Goal: Information Seeking & Learning: Learn about a topic

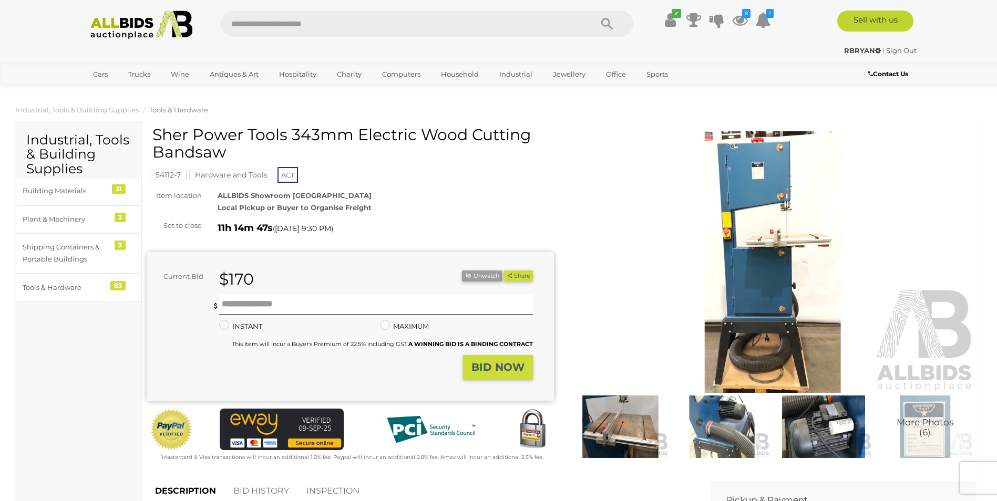
click at [776, 262] on img at bounding box center [773, 262] width 407 height 262
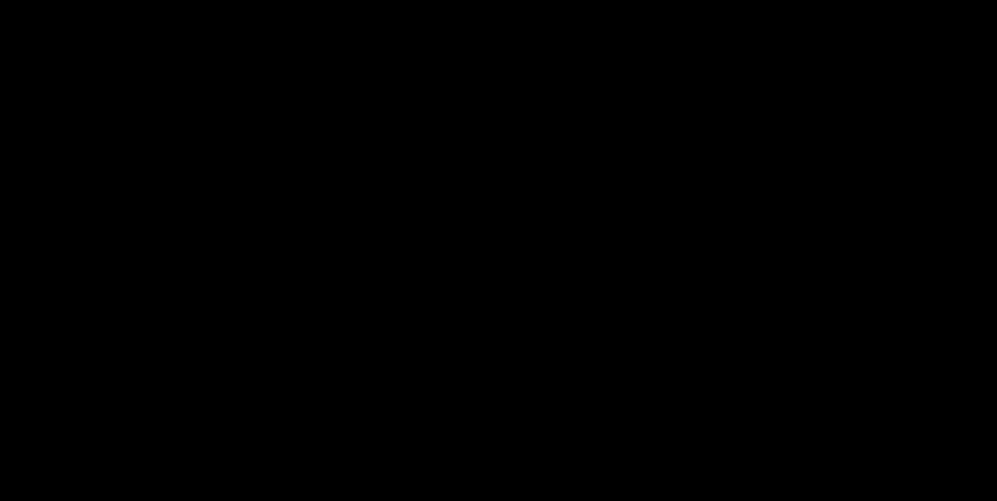
click at [776, 262] on div at bounding box center [498, 222] width 997 height 394
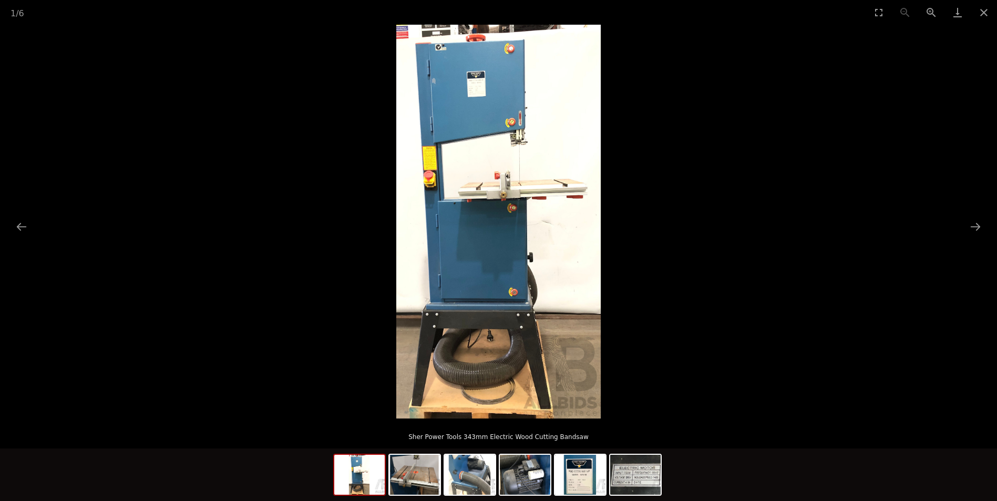
click at [467, 213] on img at bounding box center [498, 222] width 204 height 394
click at [468, 212] on img at bounding box center [498, 222] width 204 height 394
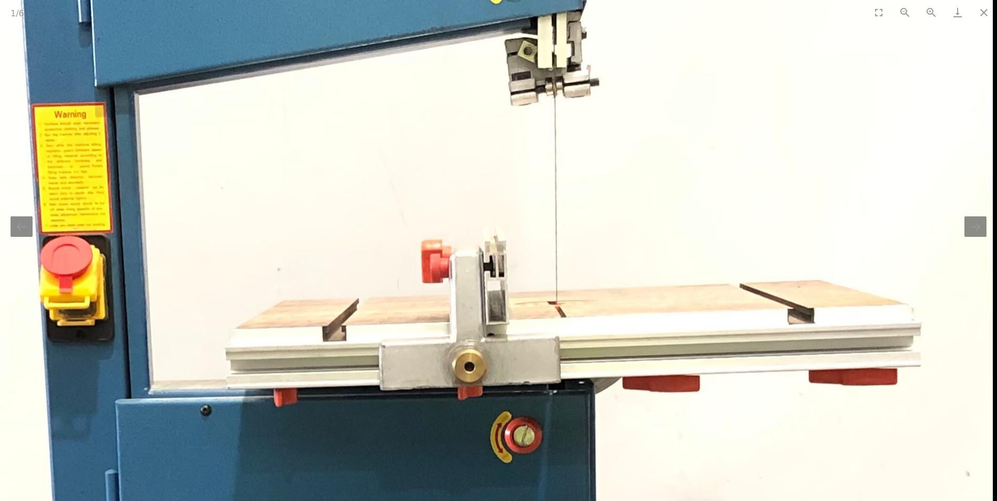
drag, startPoint x: 500, startPoint y: 188, endPoint x: 372, endPoint y: 370, distance: 222.6
click at [372, 370] on img at bounding box center [443, 510] width 1101 height 2121
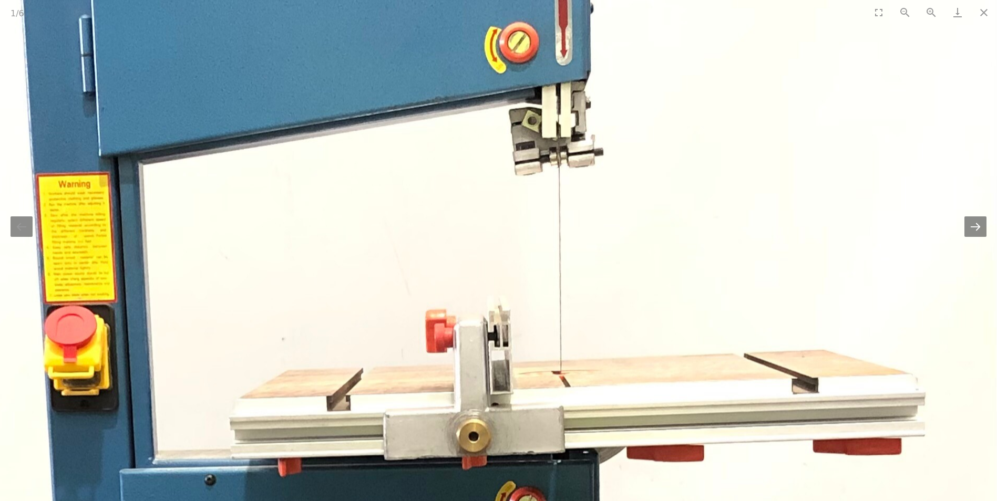
click at [979, 231] on button "Next slide" at bounding box center [976, 227] width 22 height 21
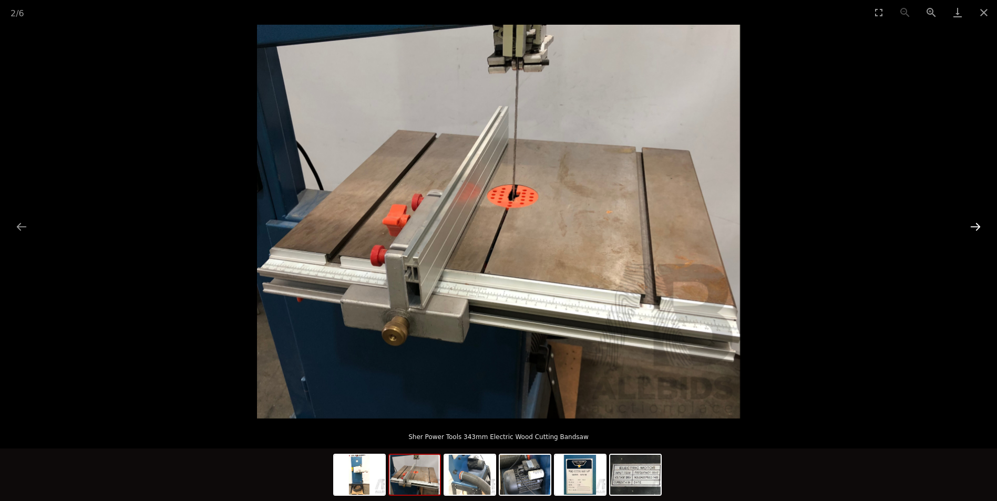
click at [979, 230] on button "Next slide" at bounding box center [976, 227] width 22 height 21
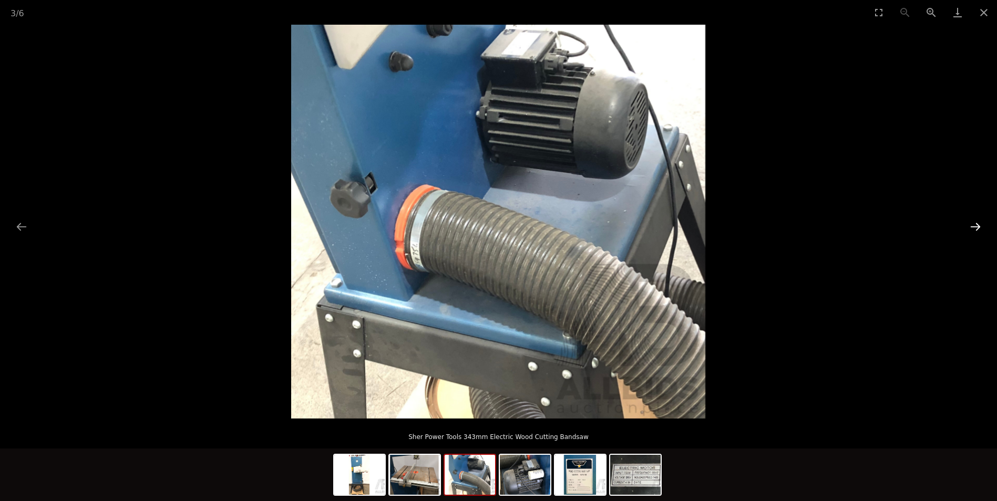
click at [979, 230] on button "Next slide" at bounding box center [976, 227] width 22 height 21
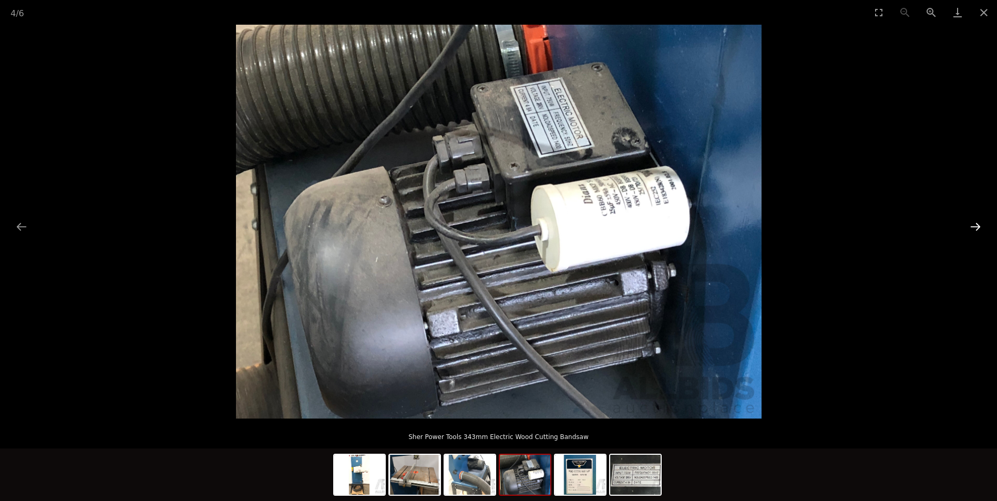
click at [980, 229] on button "Next slide" at bounding box center [976, 227] width 22 height 21
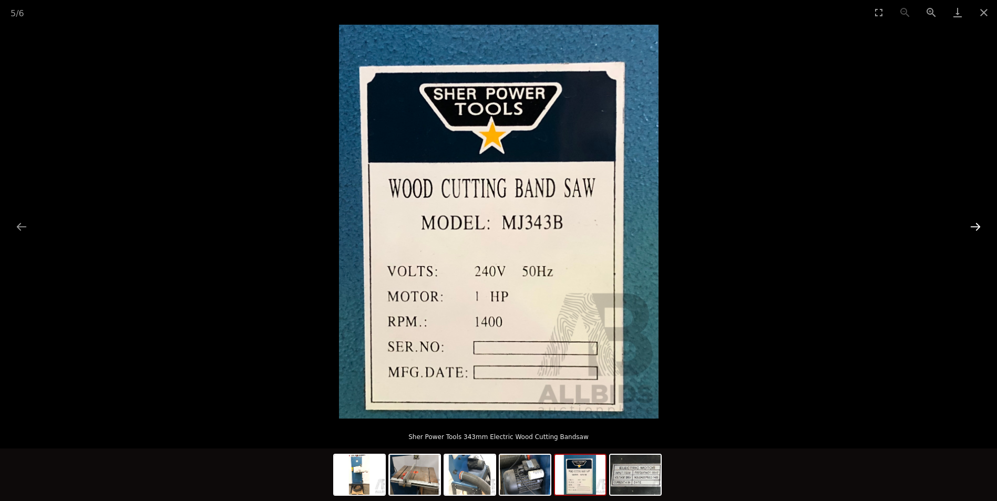
click at [980, 228] on button "Next slide" at bounding box center [976, 227] width 22 height 21
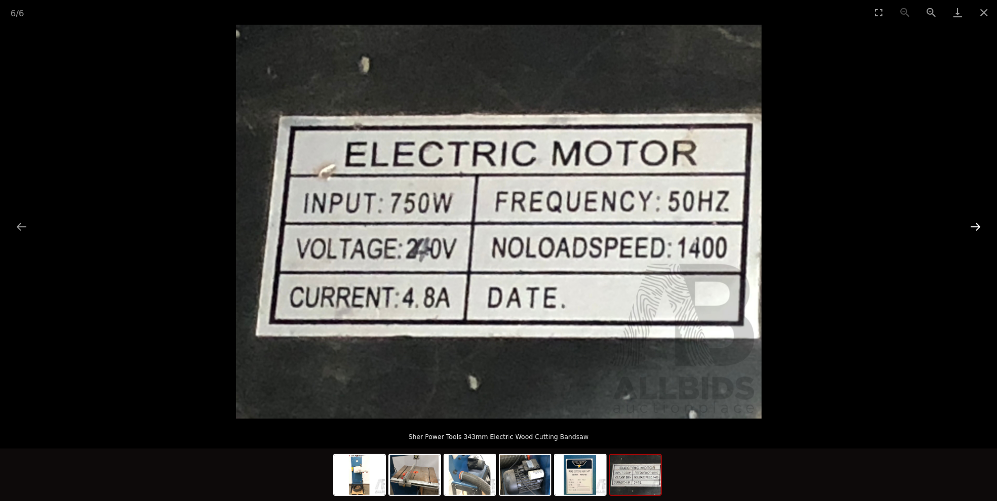
click at [981, 228] on button "Next slide" at bounding box center [976, 227] width 22 height 21
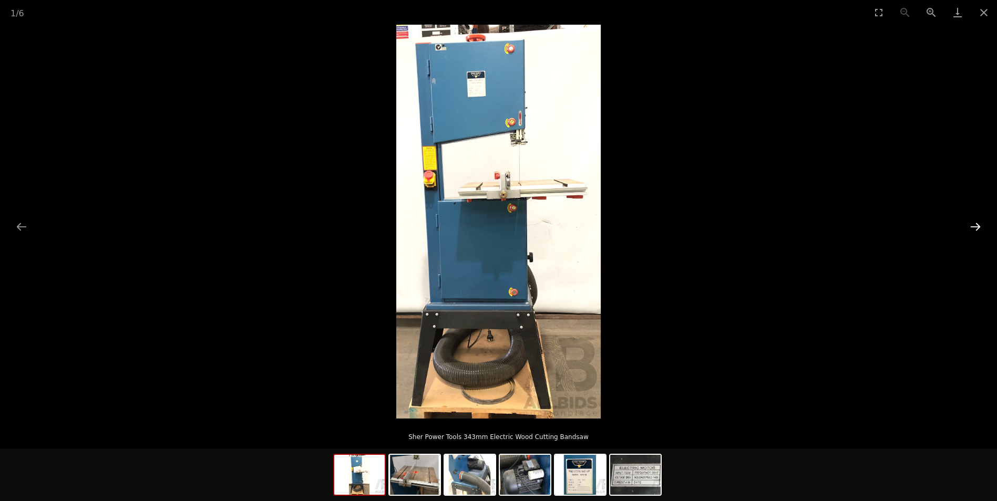
click at [981, 228] on button "Next slide" at bounding box center [976, 227] width 22 height 21
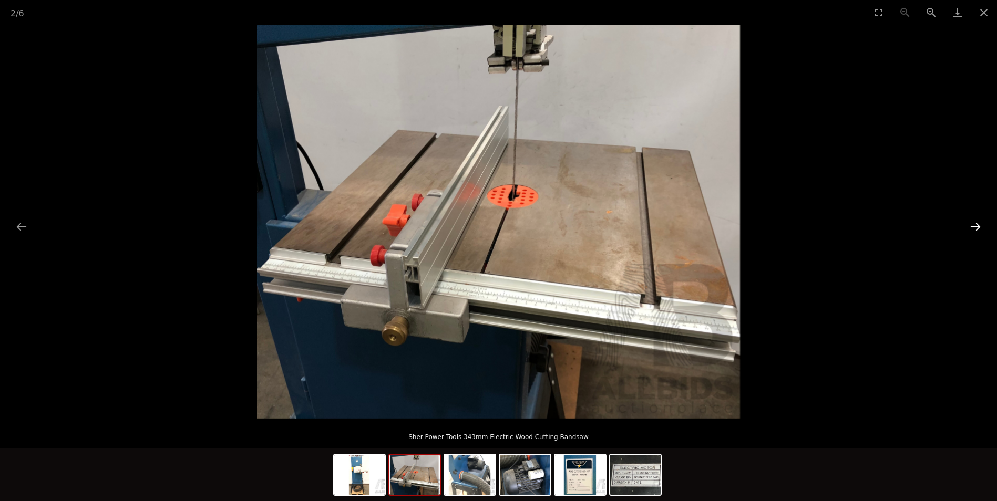
click at [983, 219] on button "Next slide" at bounding box center [976, 227] width 22 height 21
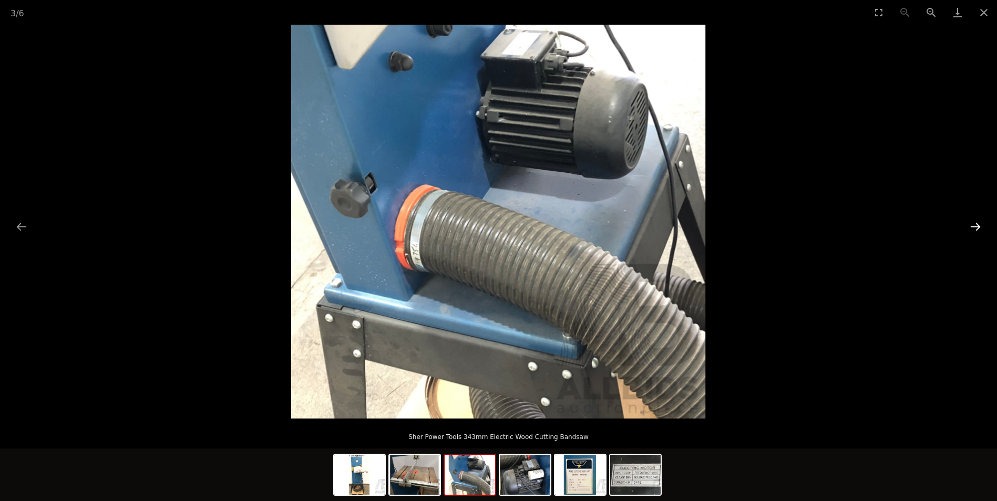
click at [983, 219] on button "Next slide" at bounding box center [976, 227] width 22 height 21
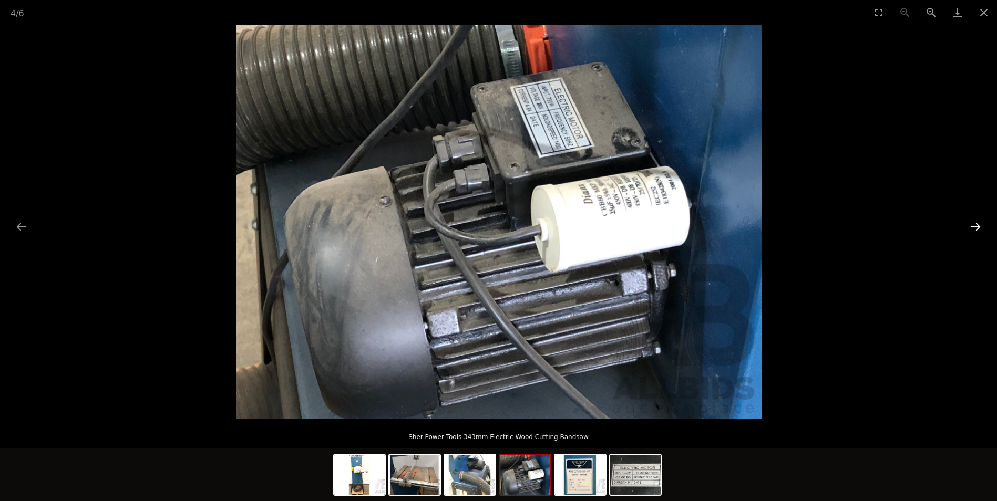
click at [983, 219] on button "Next slide" at bounding box center [976, 227] width 22 height 21
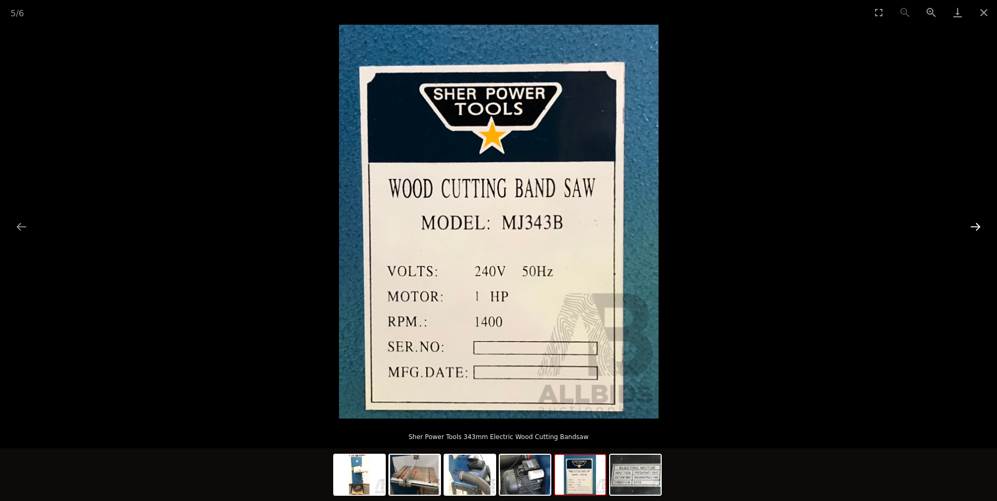
click at [983, 219] on button "Next slide" at bounding box center [976, 227] width 22 height 21
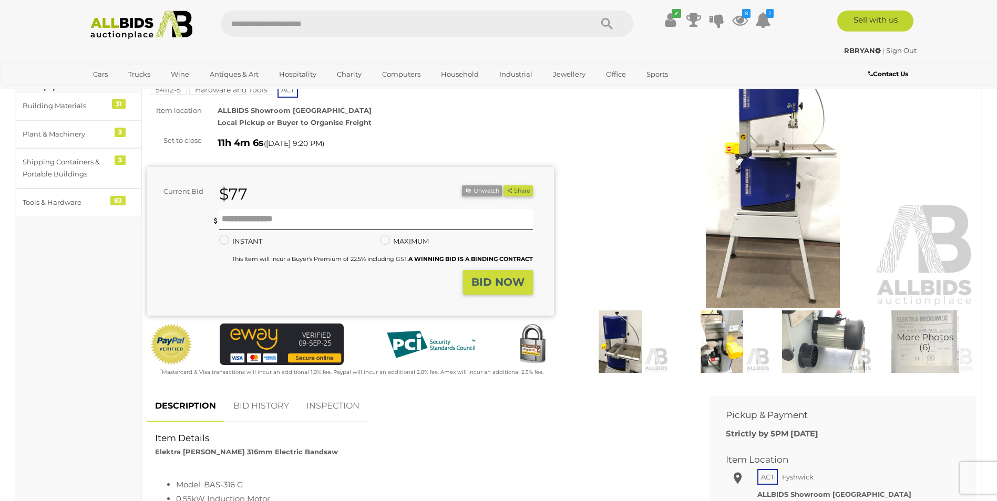
scroll to position [210, 0]
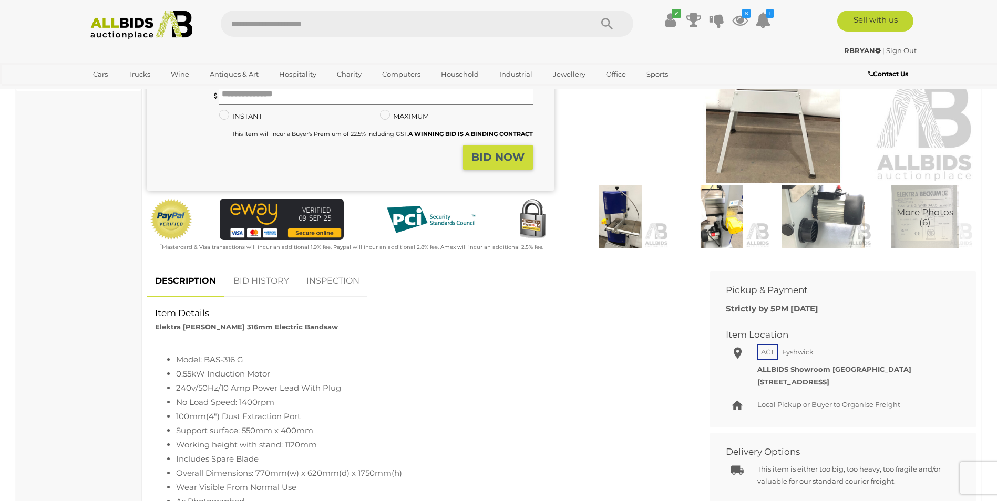
click at [942, 227] on span "More Photos (6)" at bounding box center [925, 217] width 57 height 19
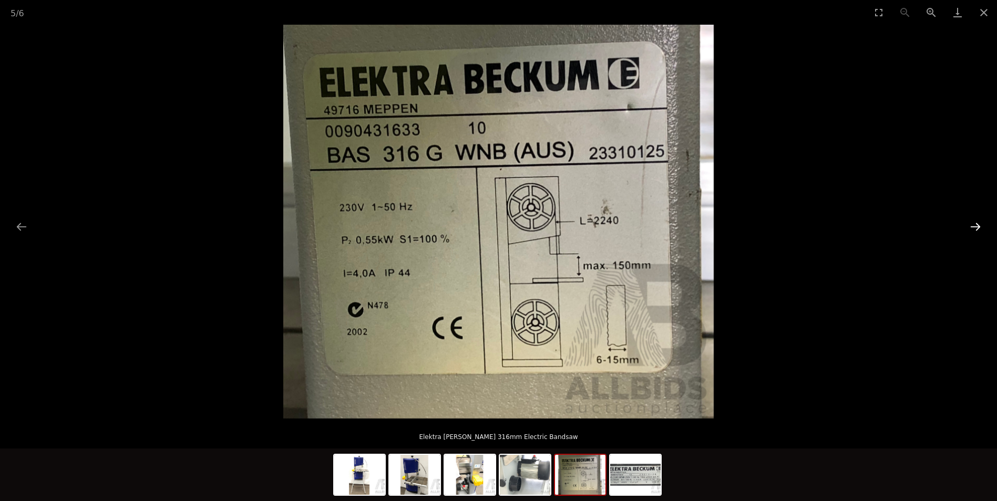
click at [977, 229] on button "Next slide" at bounding box center [976, 227] width 22 height 21
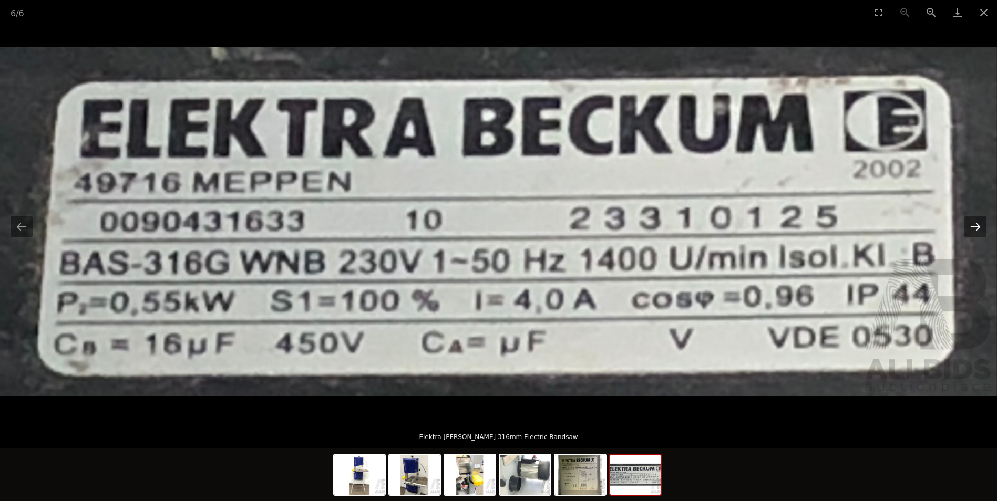
click at [977, 229] on button "Next slide" at bounding box center [976, 227] width 22 height 21
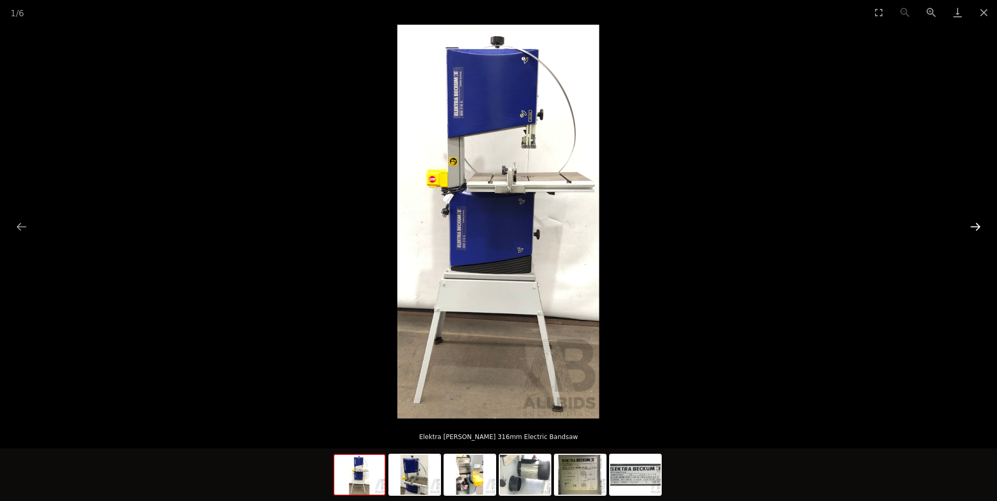
click at [977, 229] on button "Next slide" at bounding box center [976, 227] width 22 height 21
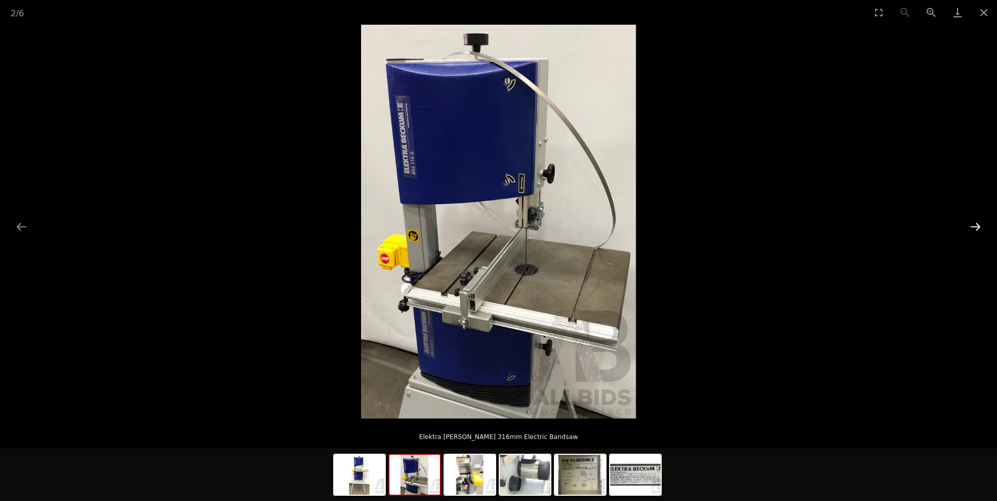
click at [972, 228] on button "Next slide" at bounding box center [976, 227] width 22 height 21
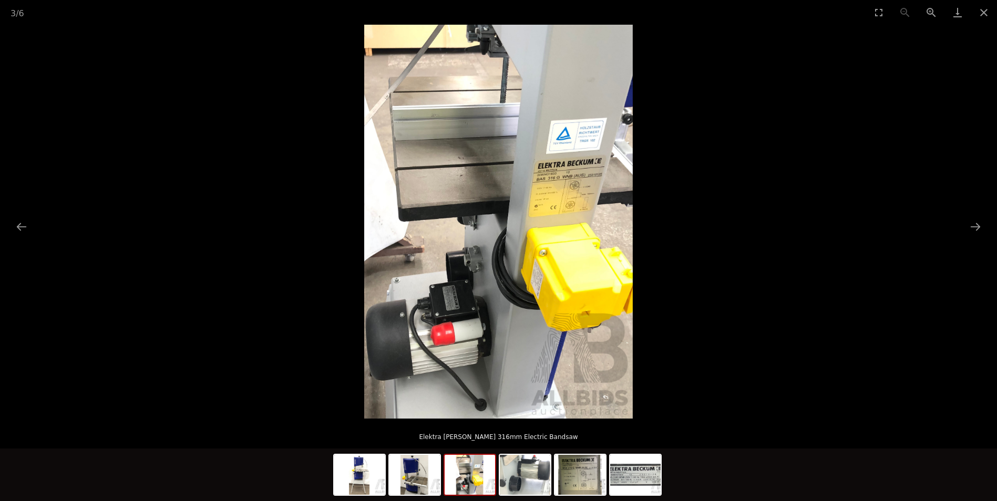
scroll to position [105, 0]
click at [559, 204] on img at bounding box center [498, 222] width 269 height 394
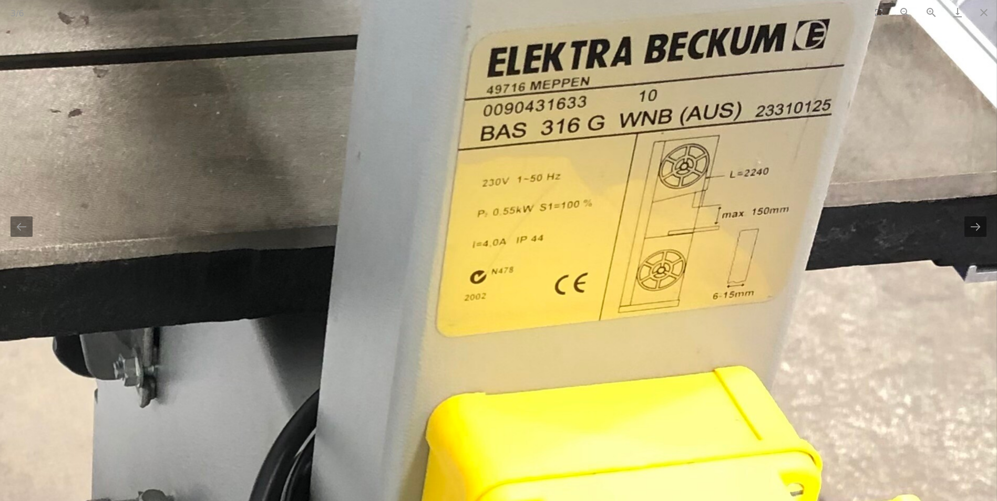
click at [559, 204] on img at bounding box center [275, 360] width 1443 height 2118
click at [558, 210] on img at bounding box center [275, 361] width 1443 height 2118
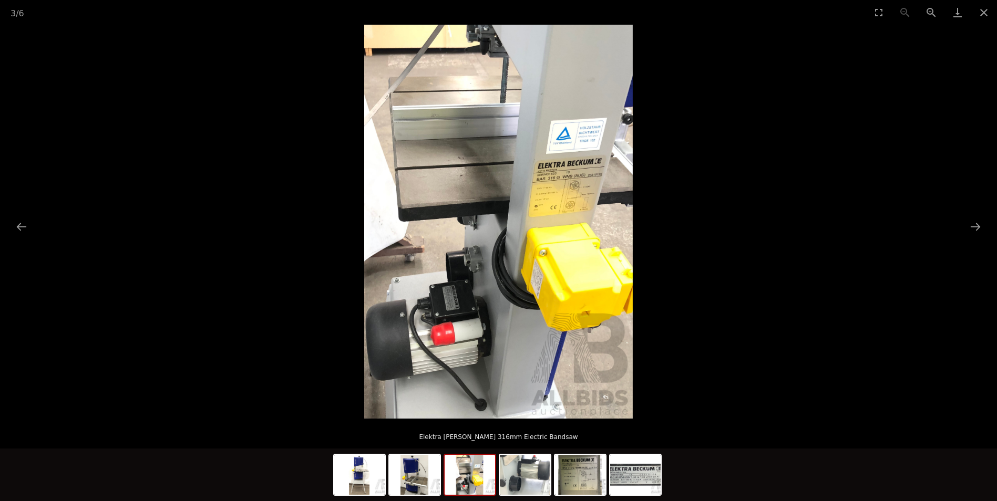
click at [442, 197] on img at bounding box center [498, 222] width 269 height 394
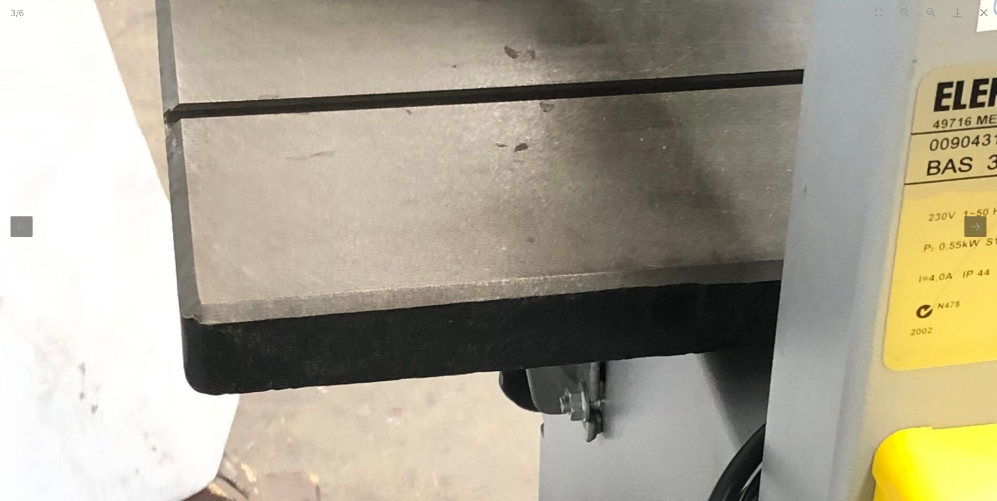
click at [442, 217] on img at bounding box center [721, 395] width 1443 height 2118
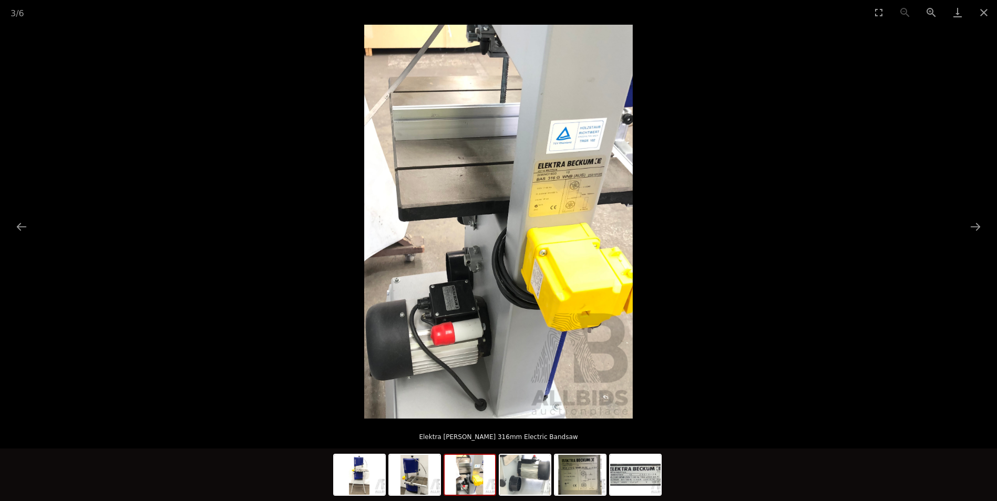
click at [454, 344] on img at bounding box center [498, 222] width 269 height 394
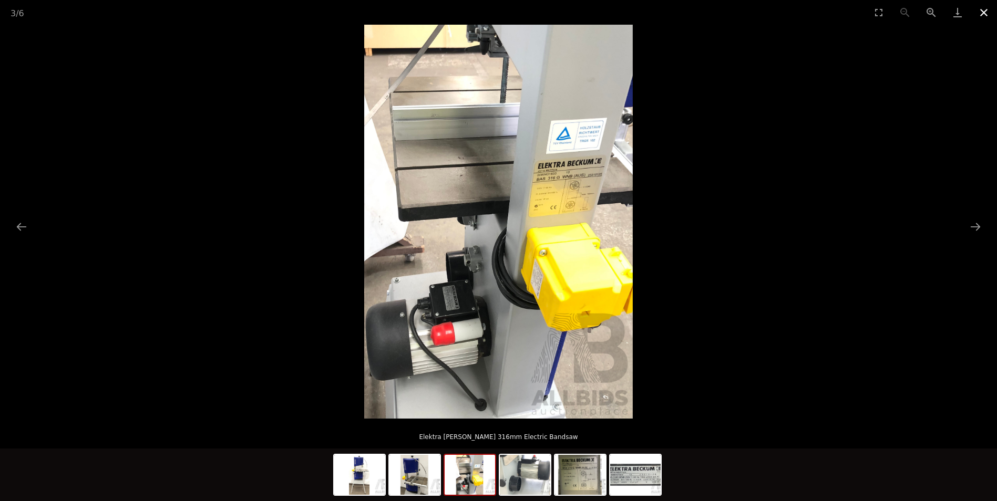
click at [985, 8] on button "Close gallery" at bounding box center [984, 12] width 26 height 25
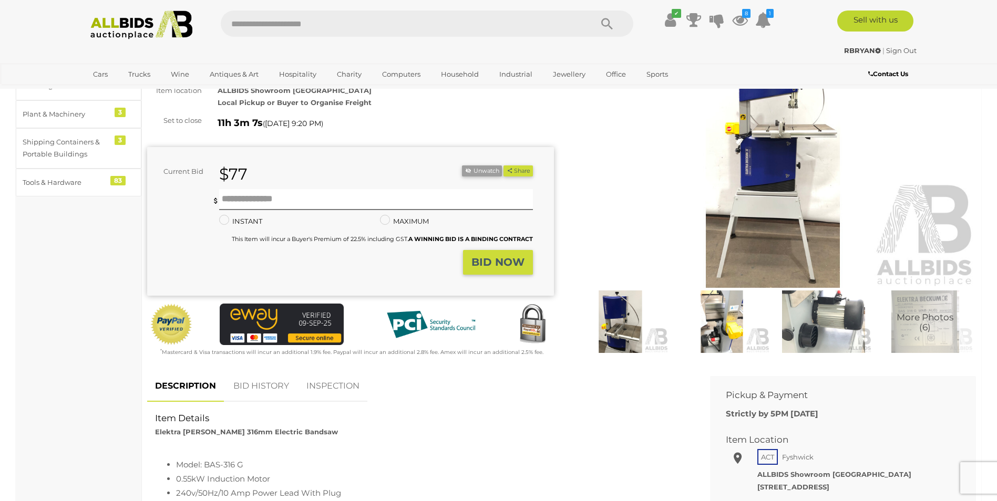
scroll to position [210, 0]
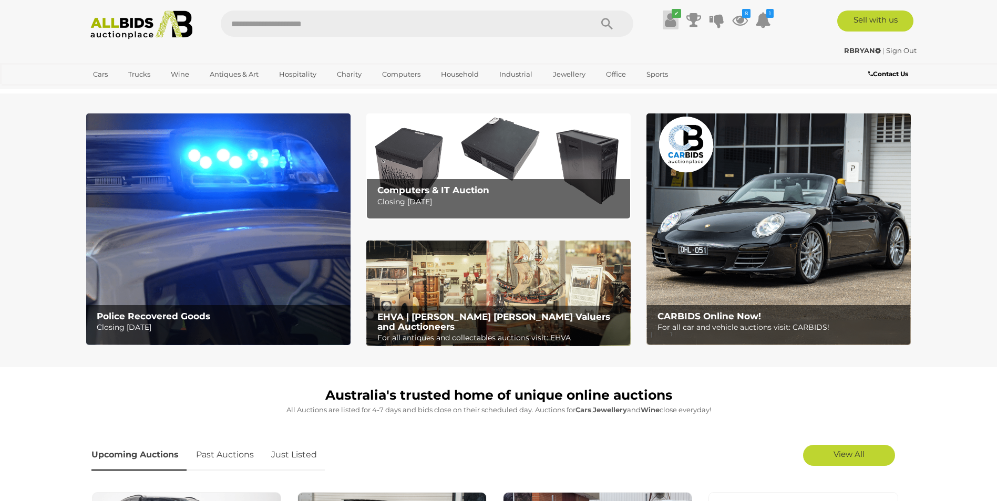
click at [678, 19] on link "✔" at bounding box center [671, 20] width 16 height 19
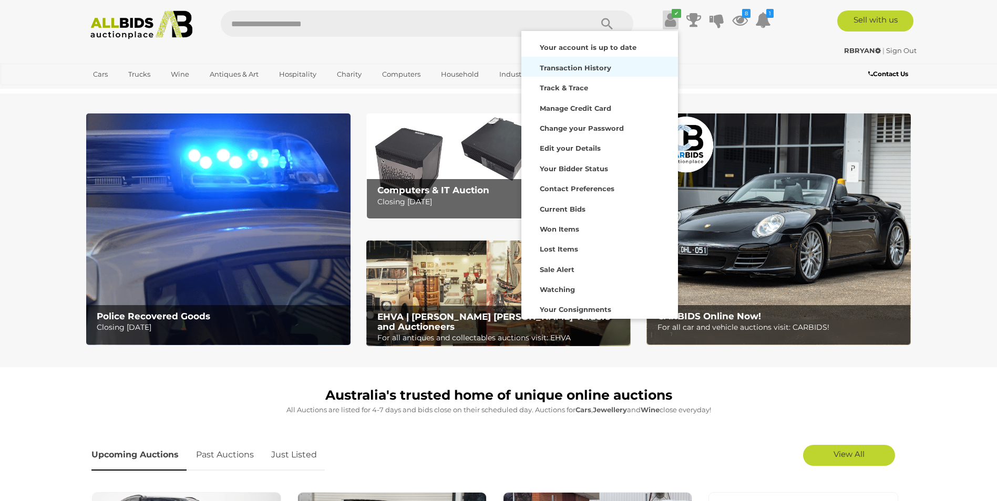
click at [575, 67] on strong "Transaction History" at bounding box center [575, 68] width 71 height 8
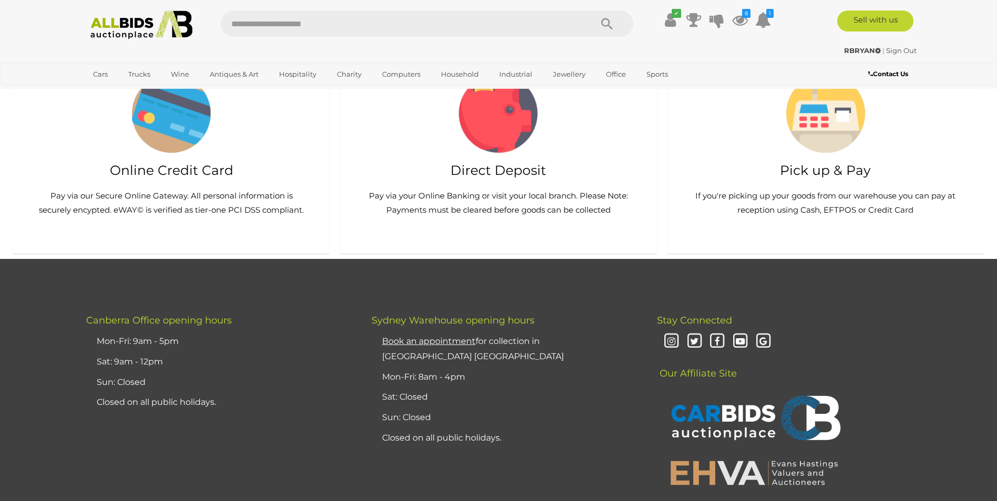
scroll to position [841, 0]
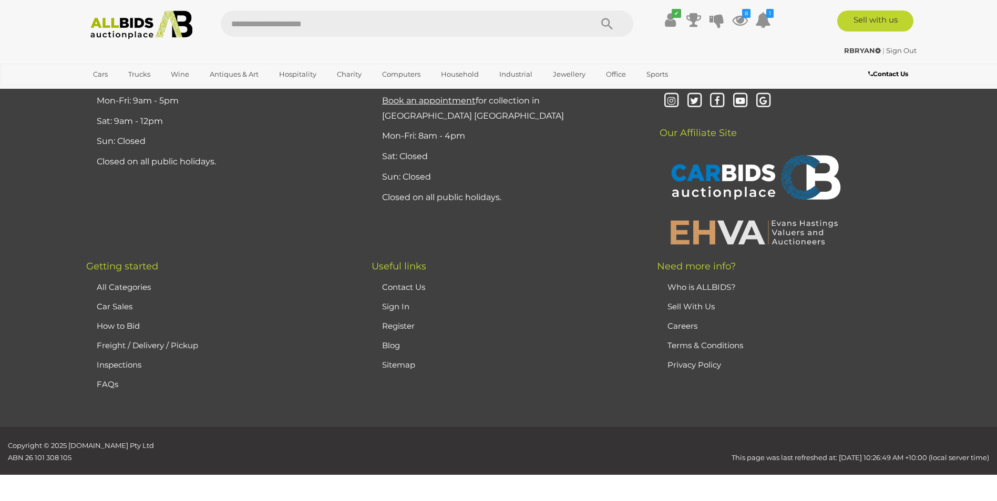
scroll to position [999, 0]
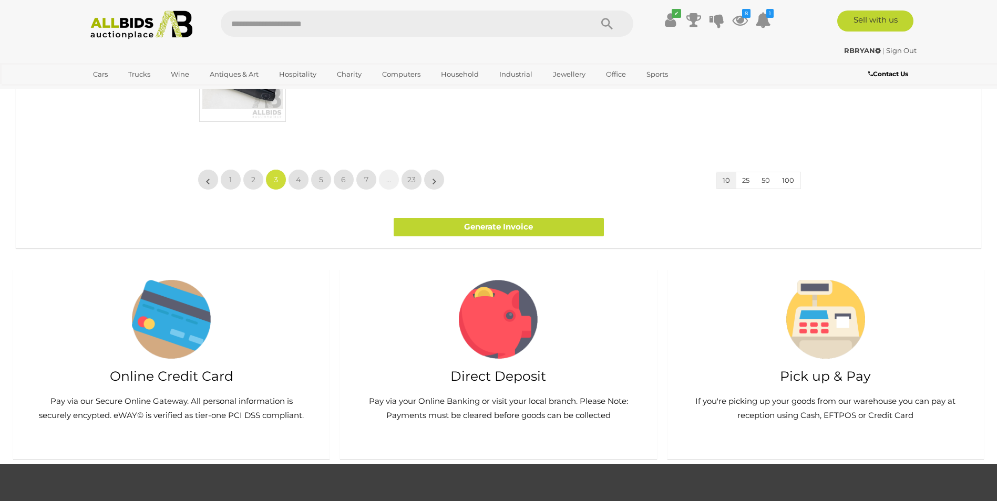
scroll to position [526, 0]
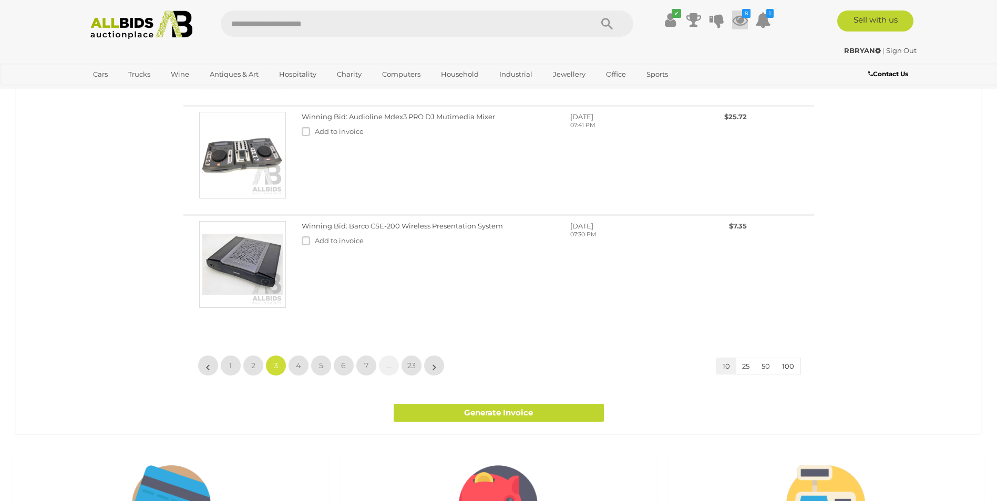
click at [746, 22] on icon at bounding box center [740, 20] width 16 height 19
